Goal: Information Seeking & Learning: Check status

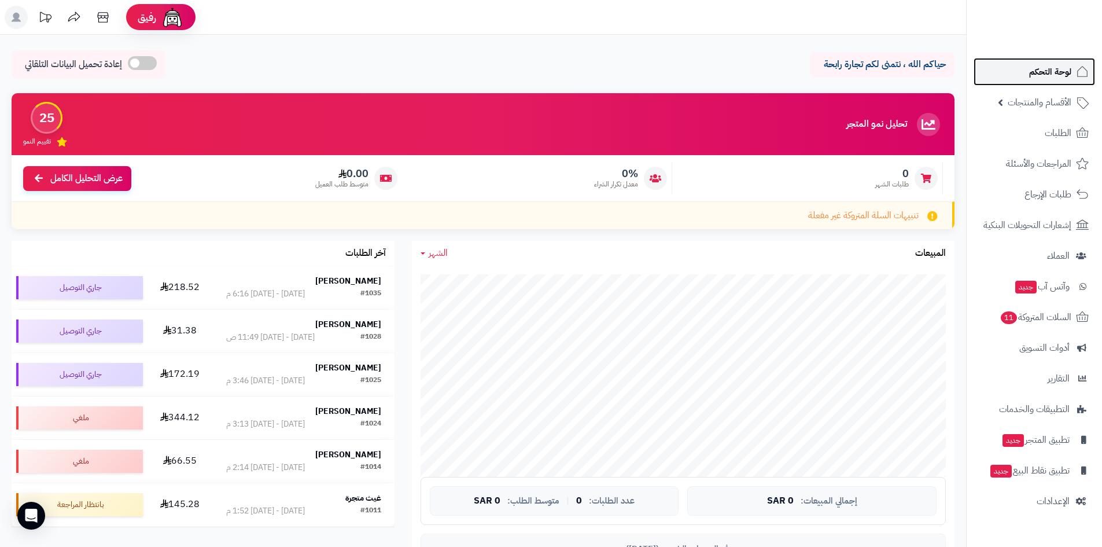
click at [1042, 80] on link "لوحة التحكم" at bounding box center [1035, 72] width 122 height 28
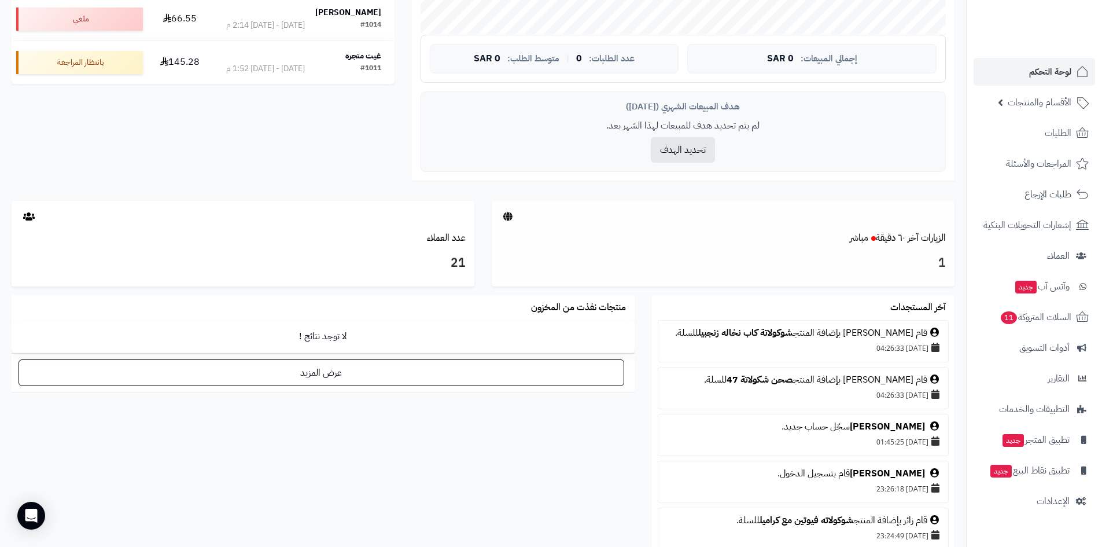
scroll to position [463, 0]
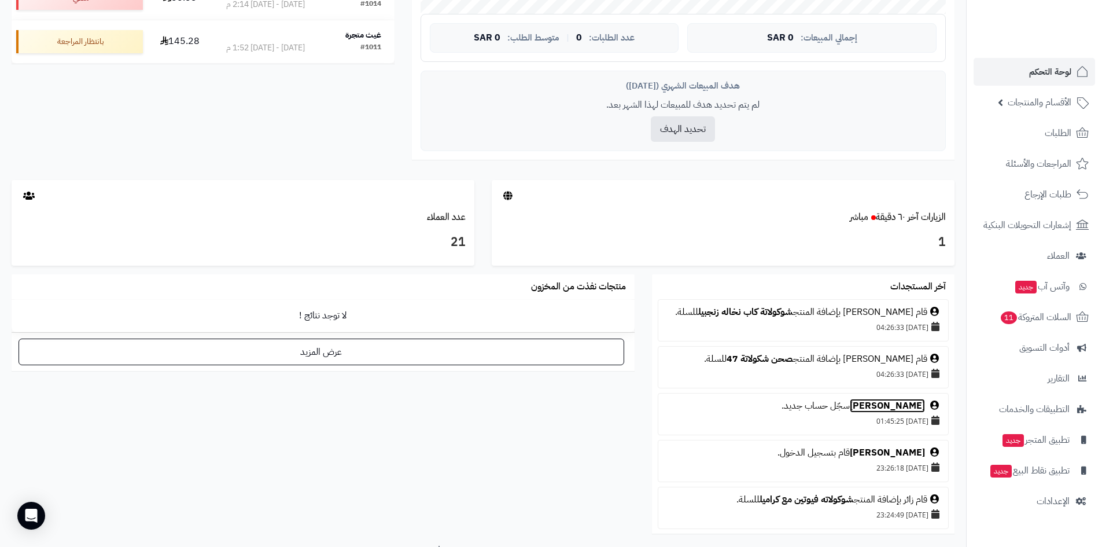
click at [914, 413] on link "[PERSON_NAME]" at bounding box center [887, 406] width 75 height 14
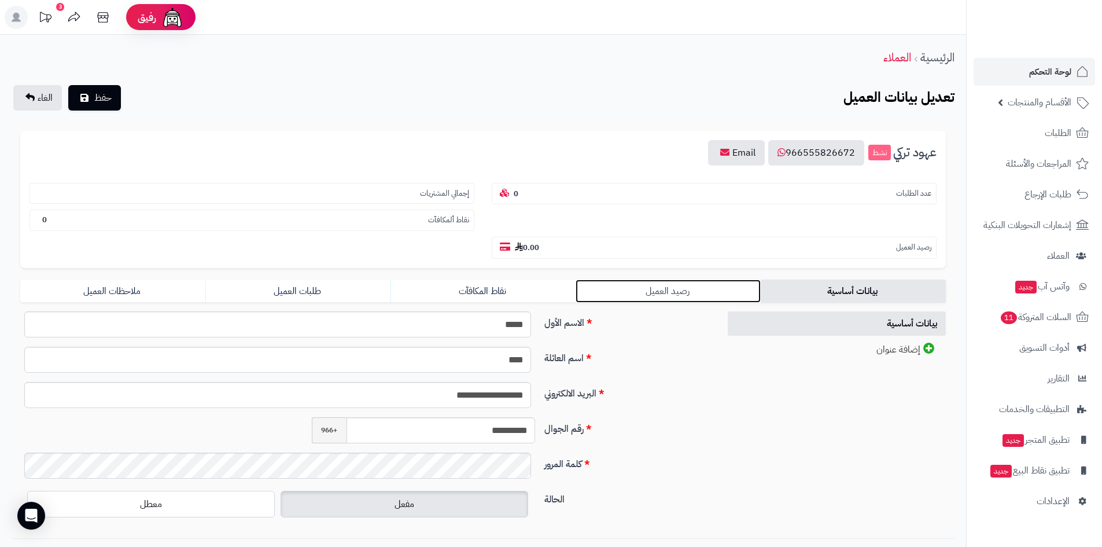
click at [657, 296] on link "رصيد العميل" at bounding box center [668, 290] width 185 height 23
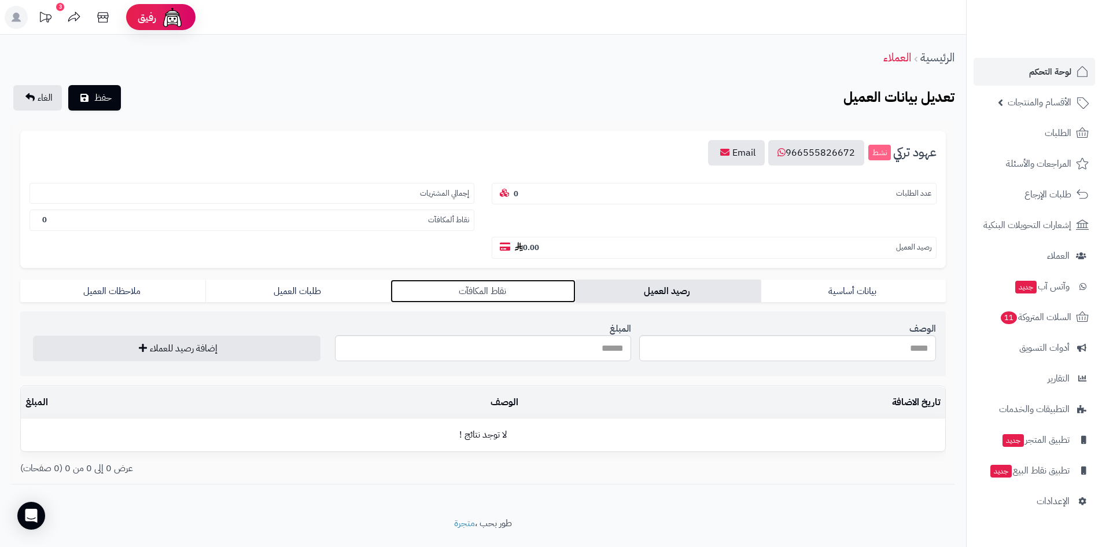
click at [496, 289] on link "نقاط المكافآت" at bounding box center [483, 290] width 185 height 23
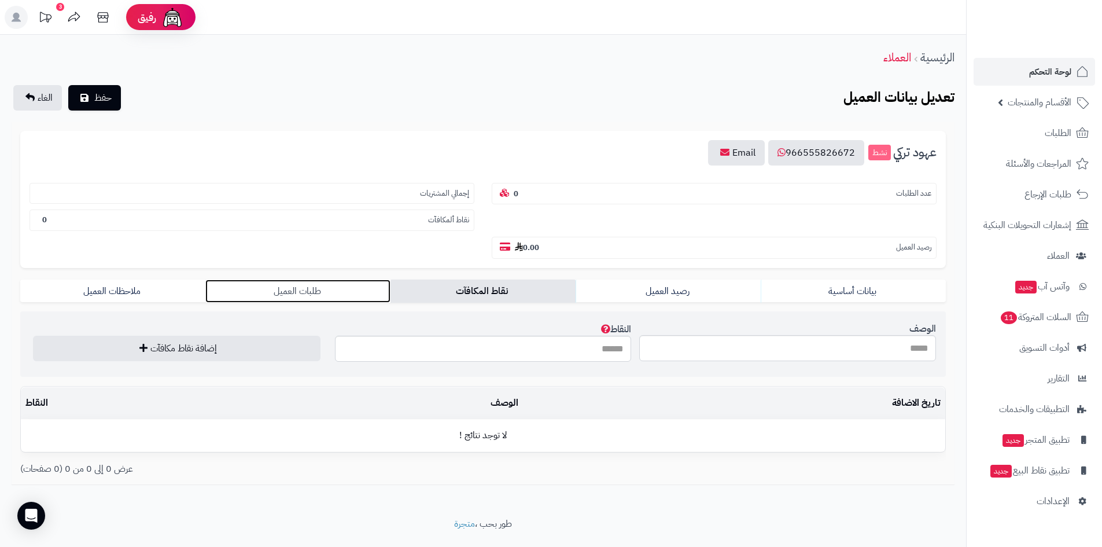
click at [286, 283] on link "طلبات العميل" at bounding box center [297, 290] width 185 height 23
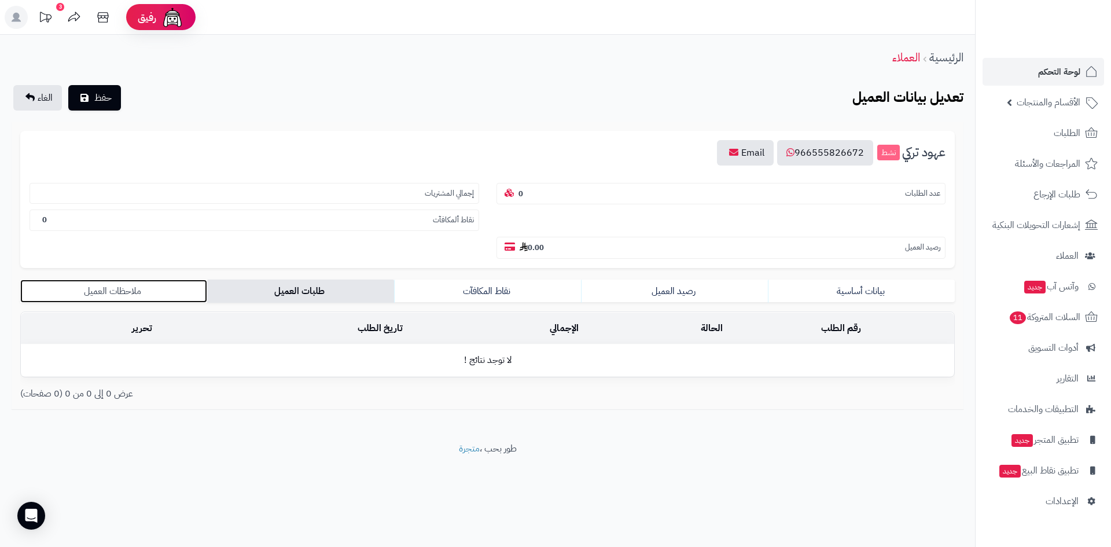
click at [147, 300] on link "ملاحظات العميل" at bounding box center [113, 290] width 187 height 23
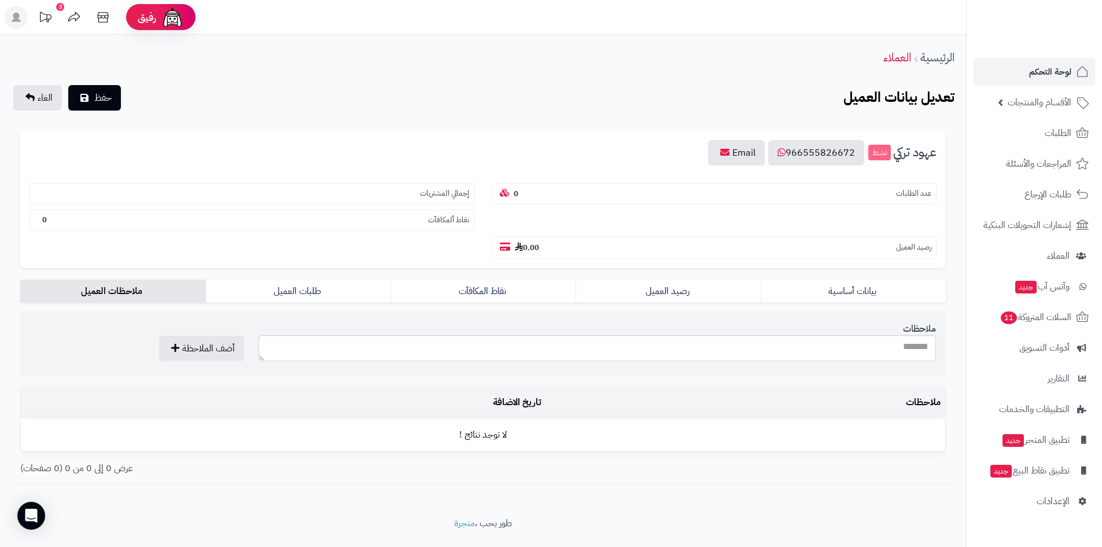
click at [904, 192] on small "عدد الطلبات" at bounding box center [913, 193] width 35 height 11
click at [58, 5] on div "3" at bounding box center [60, 7] width 8 height 8
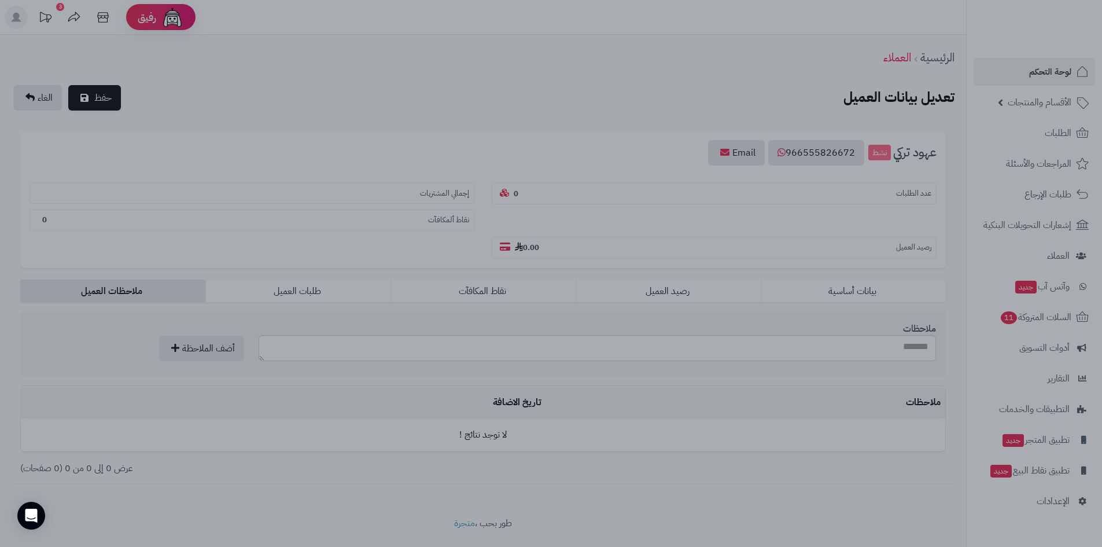
click at [58, 5] on div at bounding box center [551, 273] width 1102 height 547
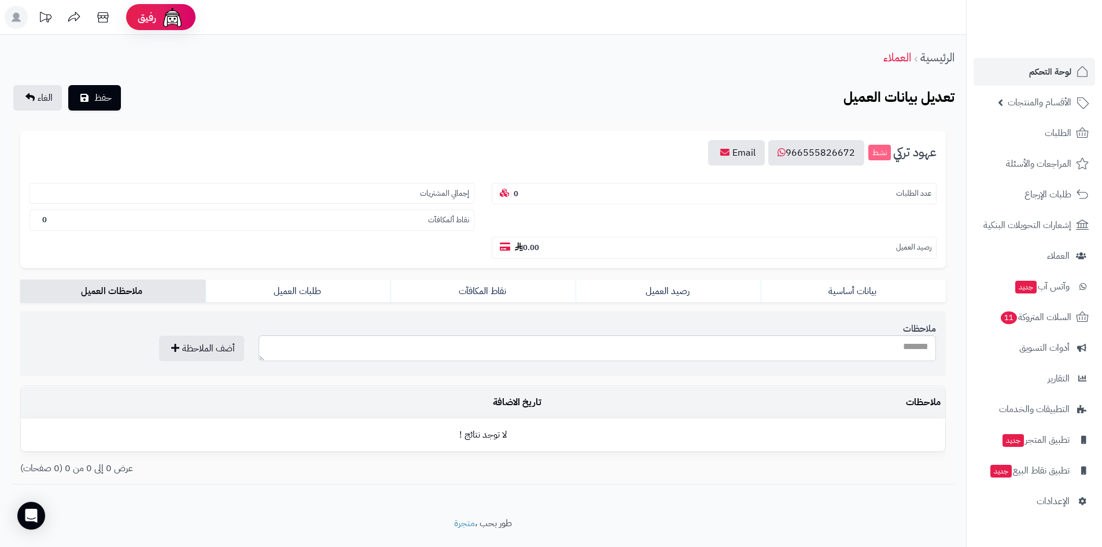
click at [53, 9] on icon at bounding box center [45, 17] width 23 height 23
click at [1054, 112] on link "الأقسام والمنتجات" at bounding box center [1035, 103] width 122 height 28
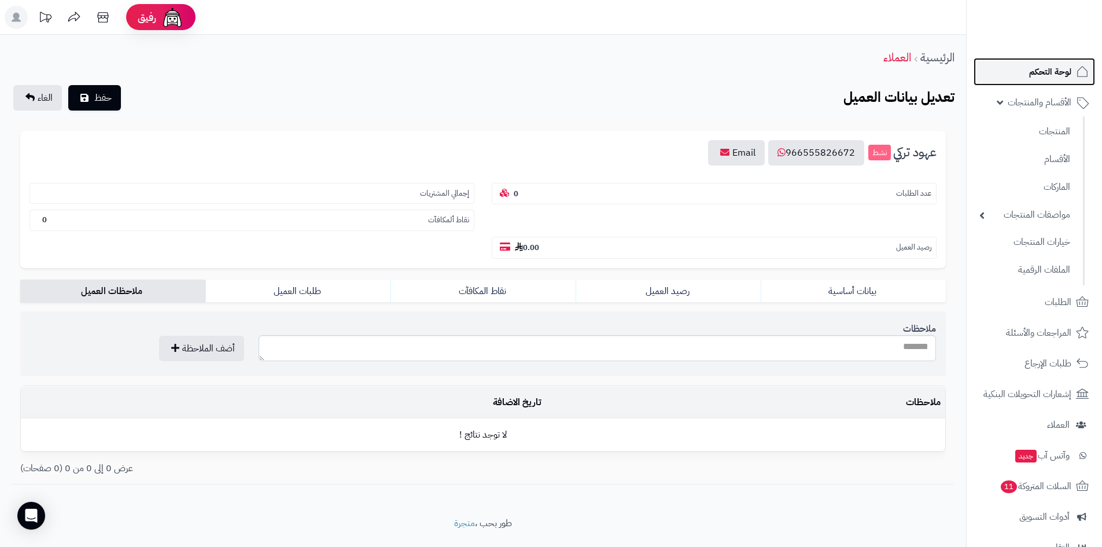
click at [1045, 68] on span "لوحة التحكم" at bounding box center [1050, 72] width 42 height 16
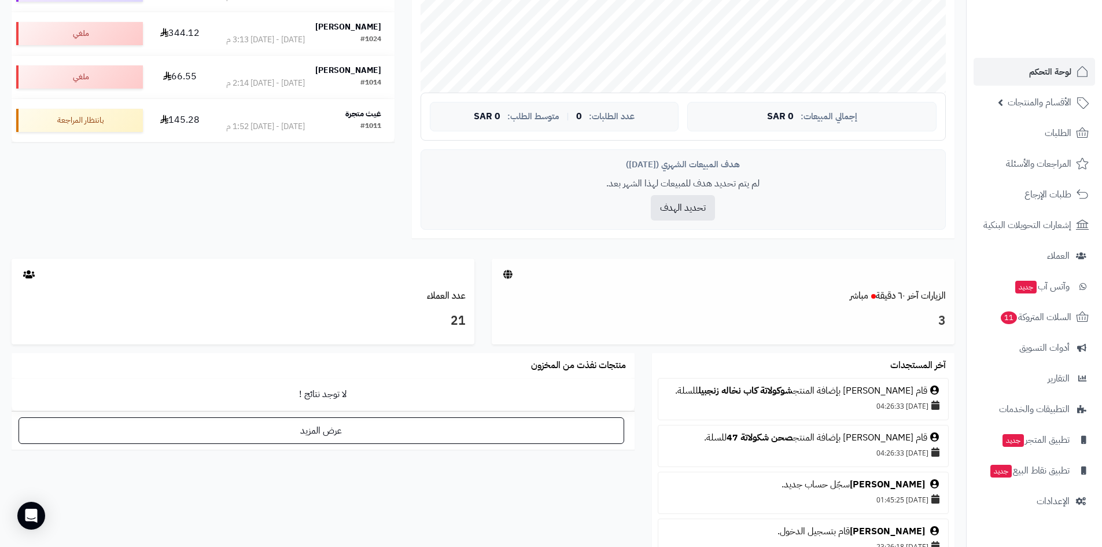
scroll to position [405, 0]
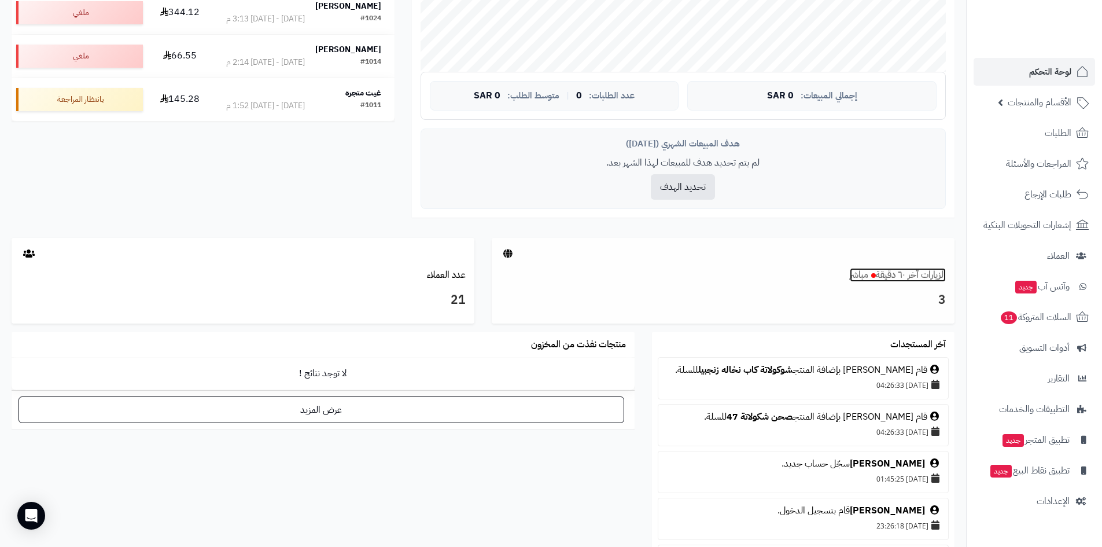
click at [903, 277] on link "الزيارات آخر ٦٠ دقيقة مباشر" at bounding box center [898, 275] width 96 height 14
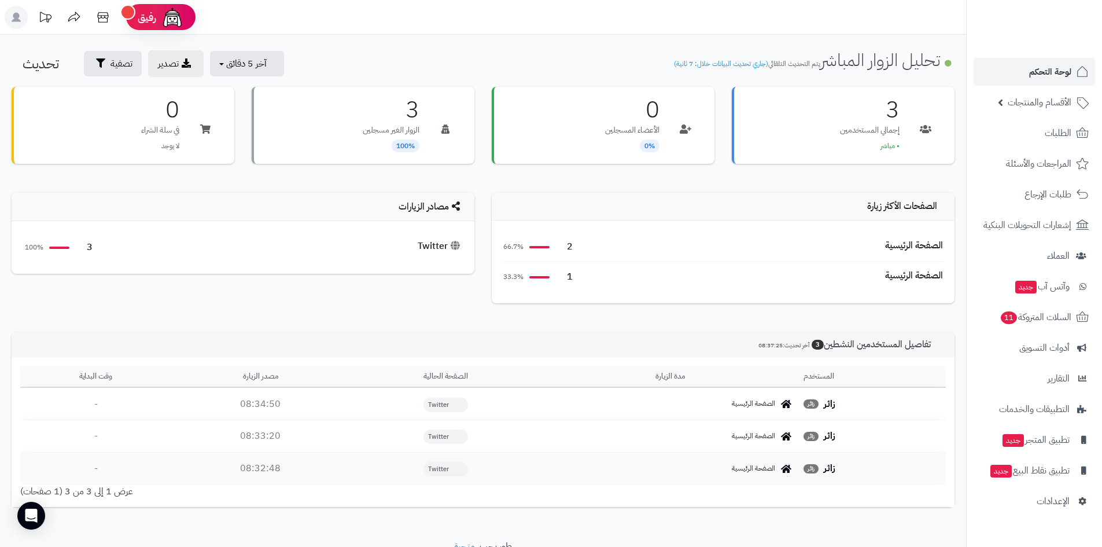
click at [784, 408] on icon at bounding box center [786, 403] width 10 height 9
